Goal: Transaction & Acquisition: Purchase product/service

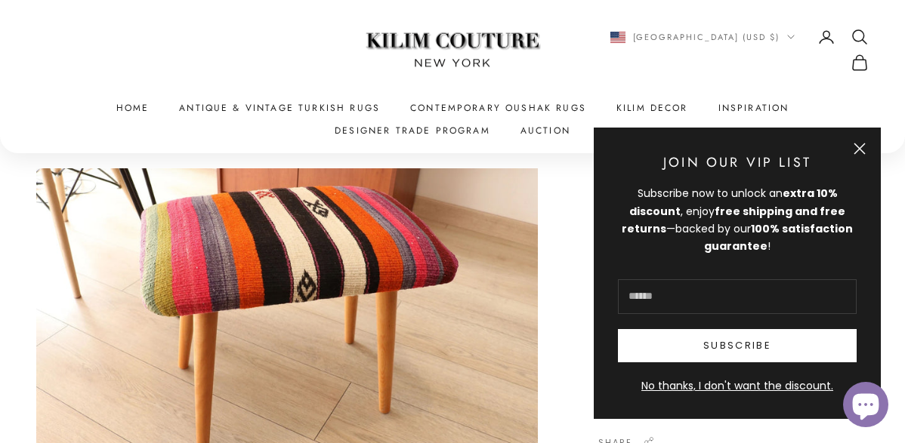
scroll to position [55, 0]
click at [860, 143] on button "Close" at bounding box center [859, 149] width 12 height 12
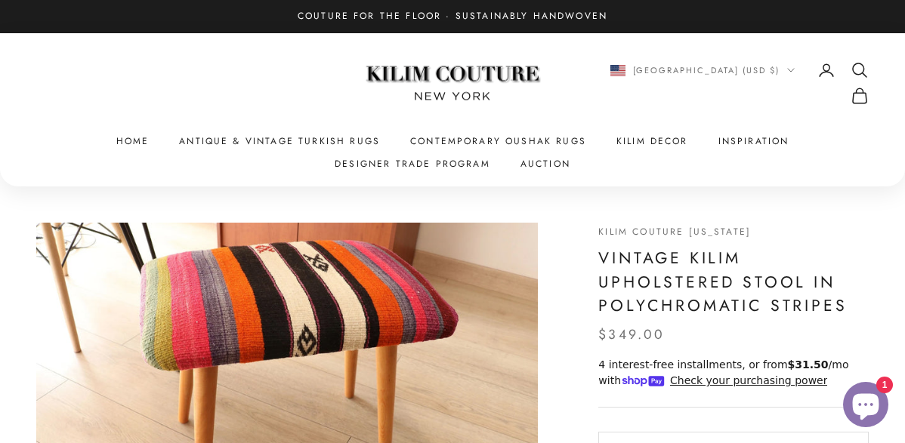
scroll to position [0, 0]
click at [657, 76] on span "[GEOGRAPHIC_DATA] (USD $)" at bounding box center [706, 70] width 147 height 14
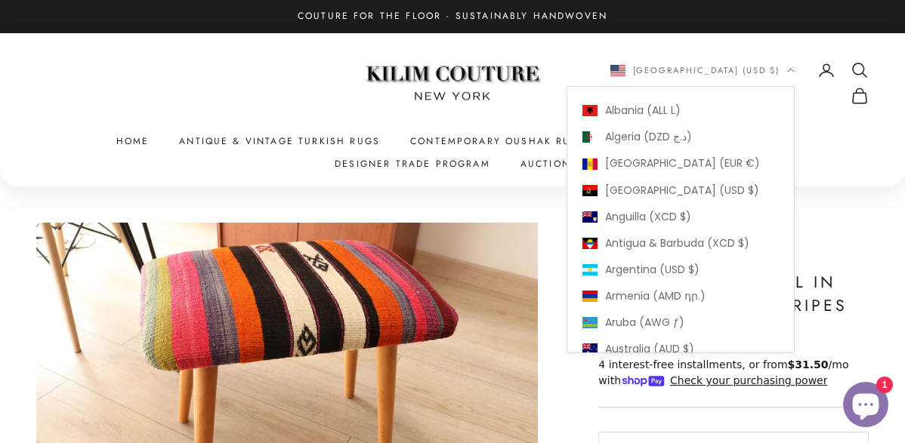
click at [850, 79] on icon "Secondary navigation" at bounding box center [859, 70] width 18 height 18
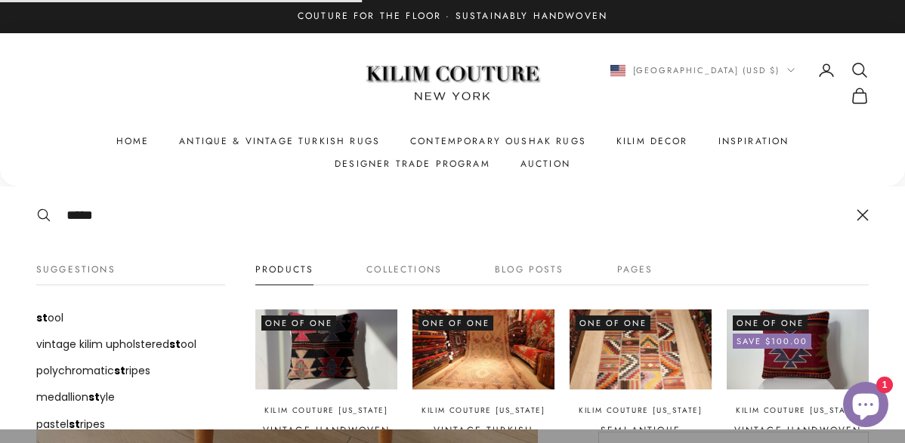
type input "*****"
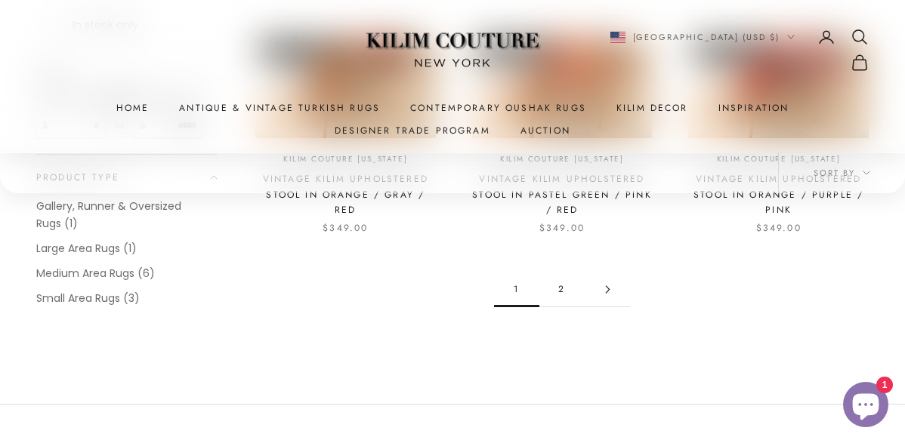
scroll to position [2244, 0]
click at [563, 272] on link "2" at bounding box center [561, 289] width 45 height 34
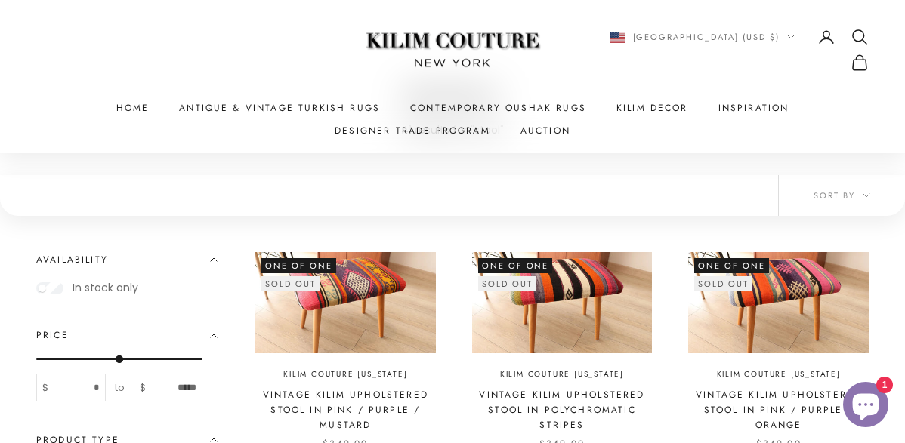
scroll to position [154, 0]
click at [326, 388] on link "Vintage Kilim Upholstered Stool in Pink / Purple / Mustard" at bounding box center [345, 410] width 181 height 46
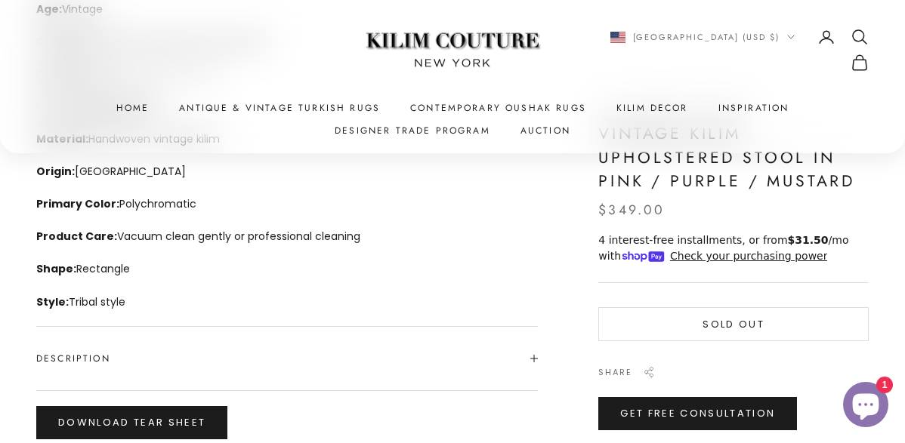
scroll to position [625, 0]
